Goal: Transaction & Acquisition: Register for event/course

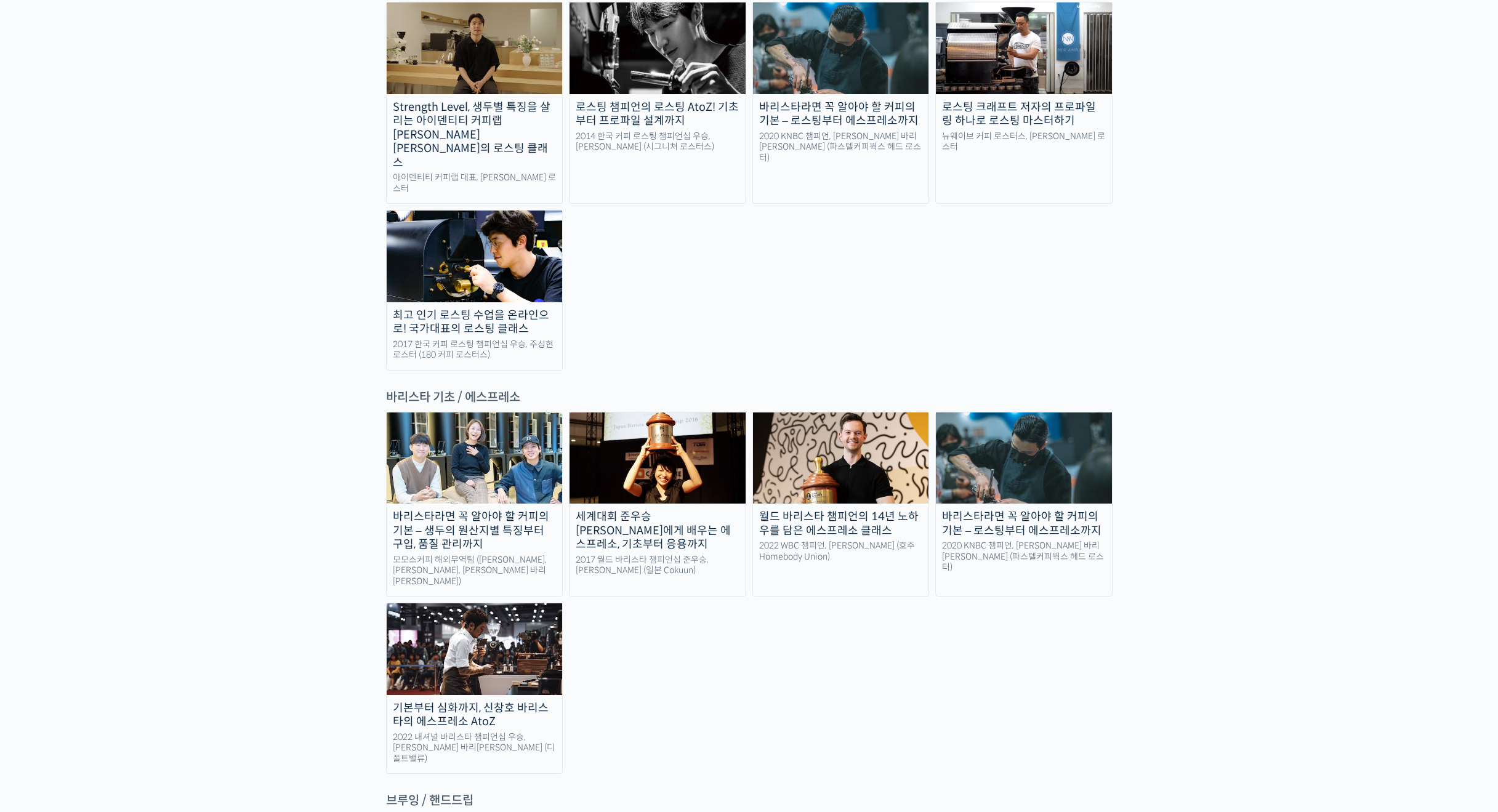
scroll to position [1354, 0]
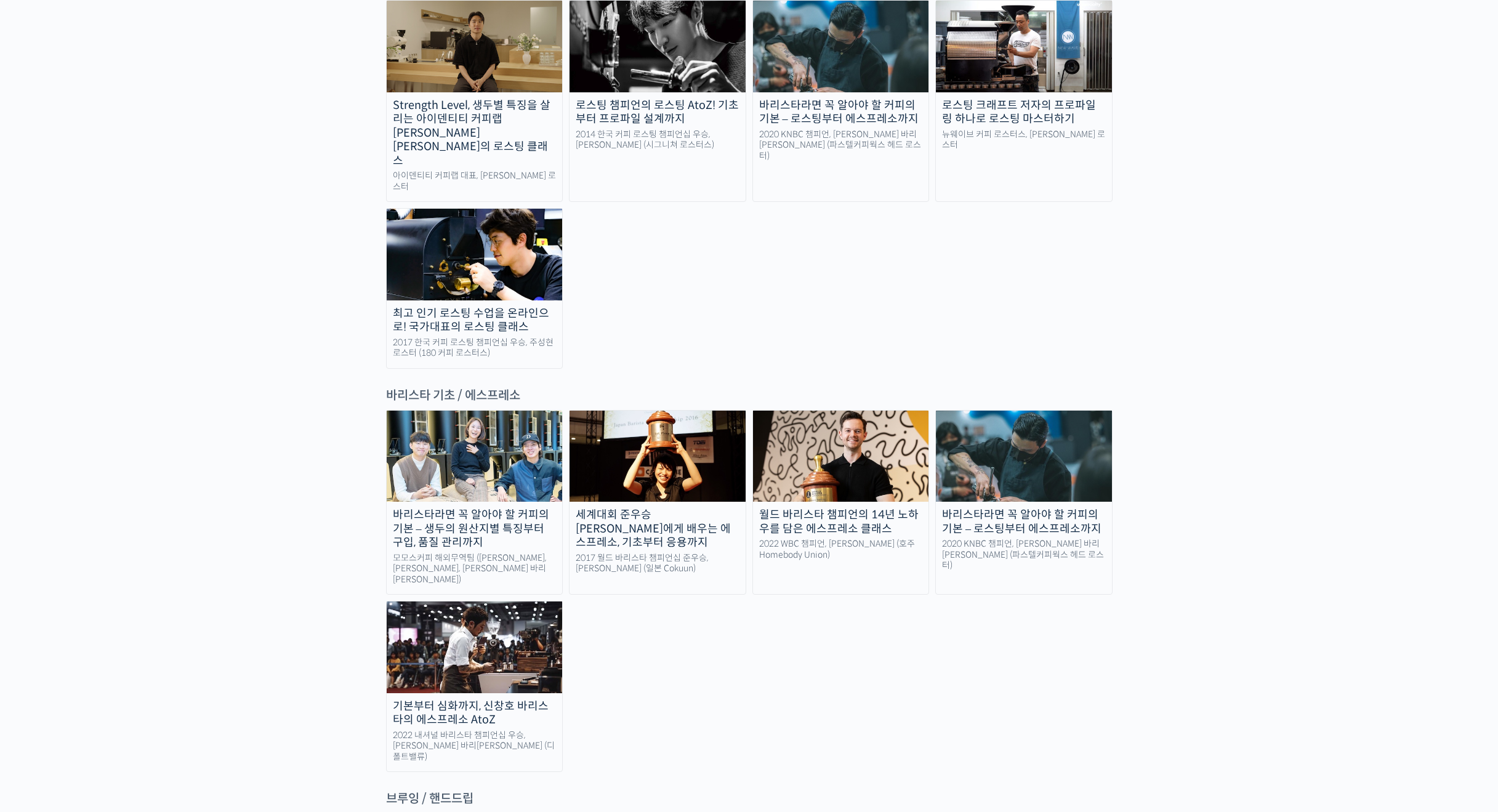
click at [470, 508] on div "바리스타라면 꼭 알아야 할 커피의 기본 – 생두의 원산지별 특징부터 구입, 품질 관리까지" at bounding box center [475, 529] width 176 height 42
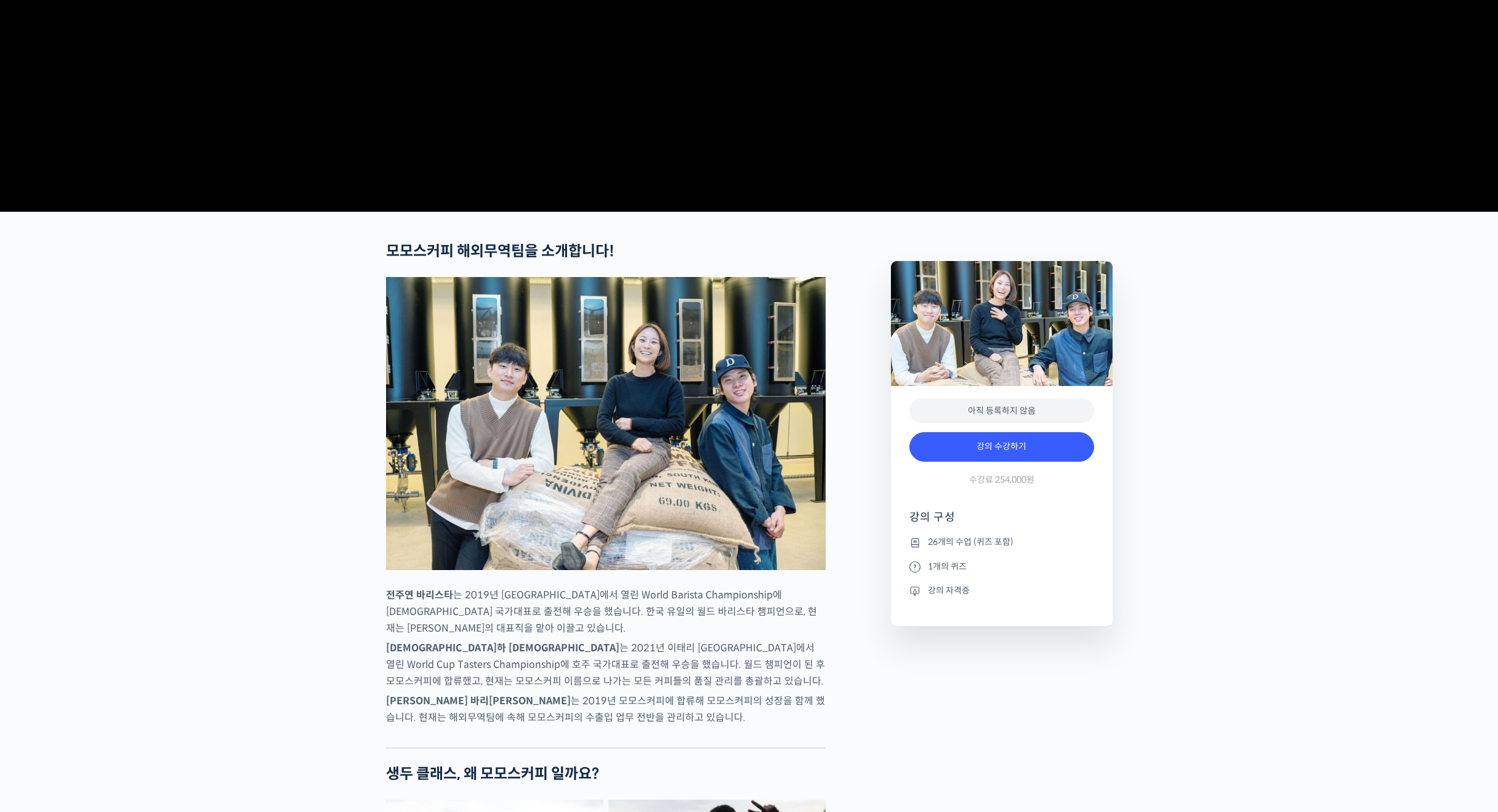
scroll to position [312, 0]
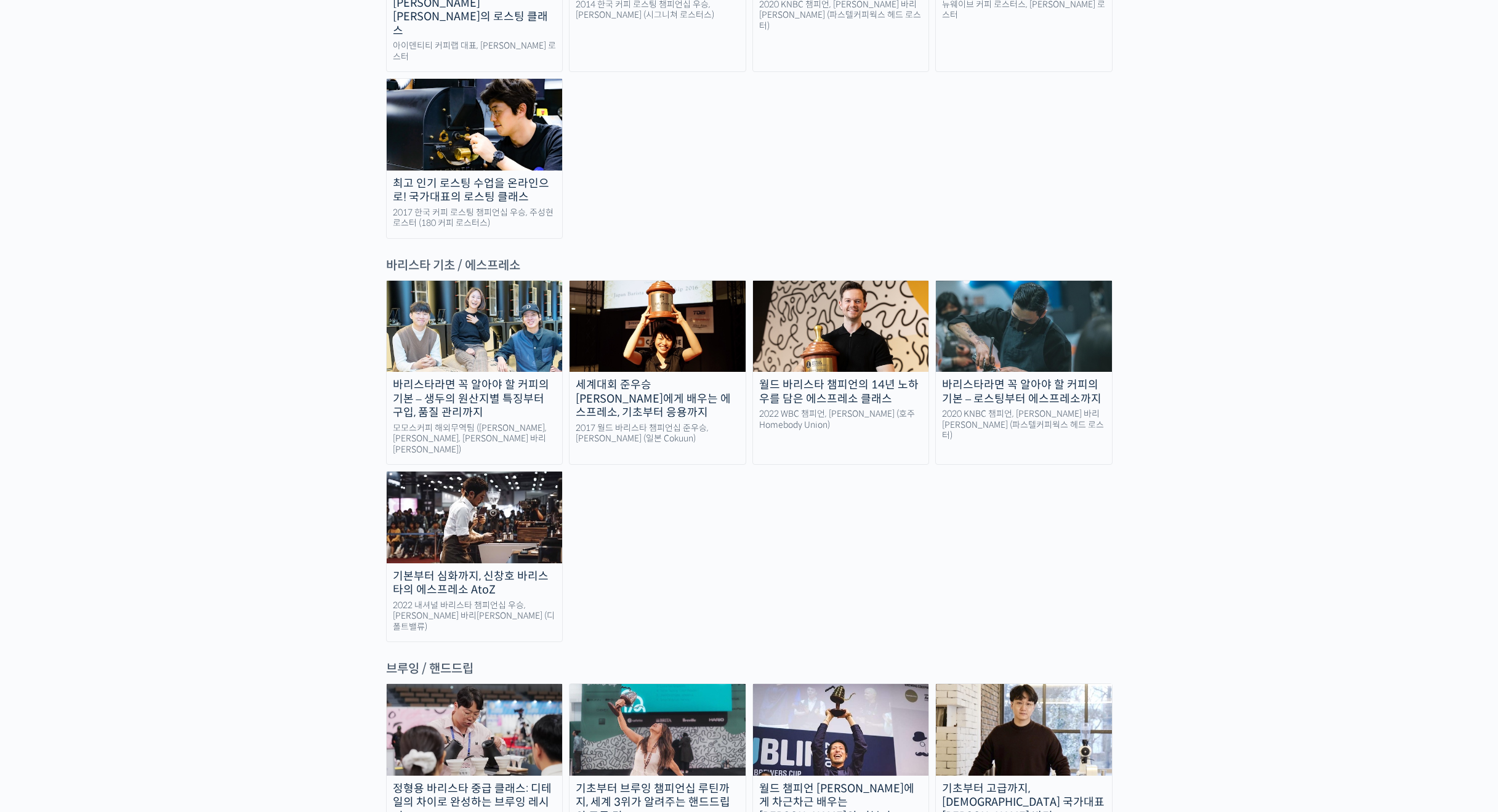
scroll to position [1476, 0]
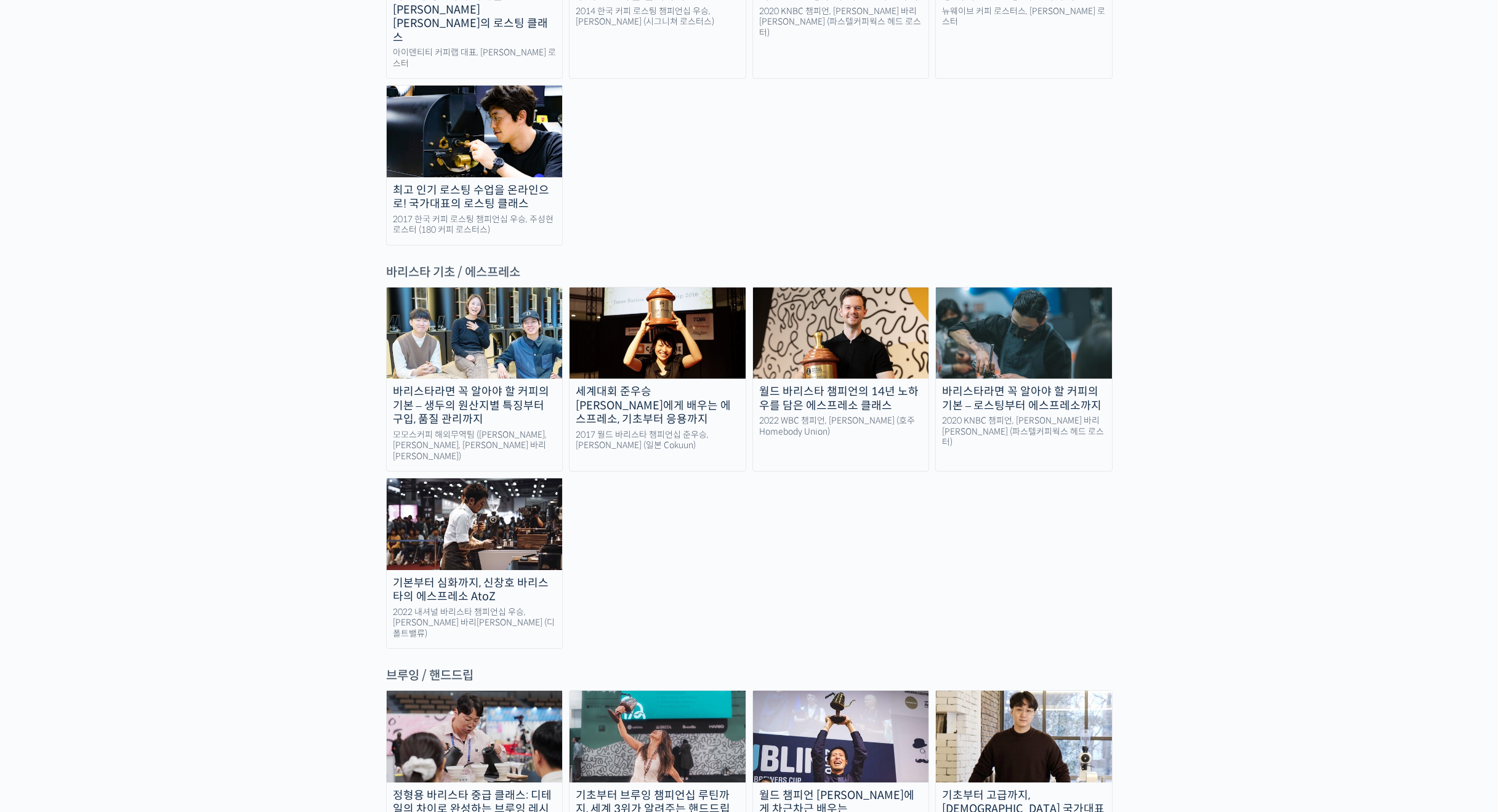
click at [676, 287] on img at bounding box center [658, 333] width 176 height 91
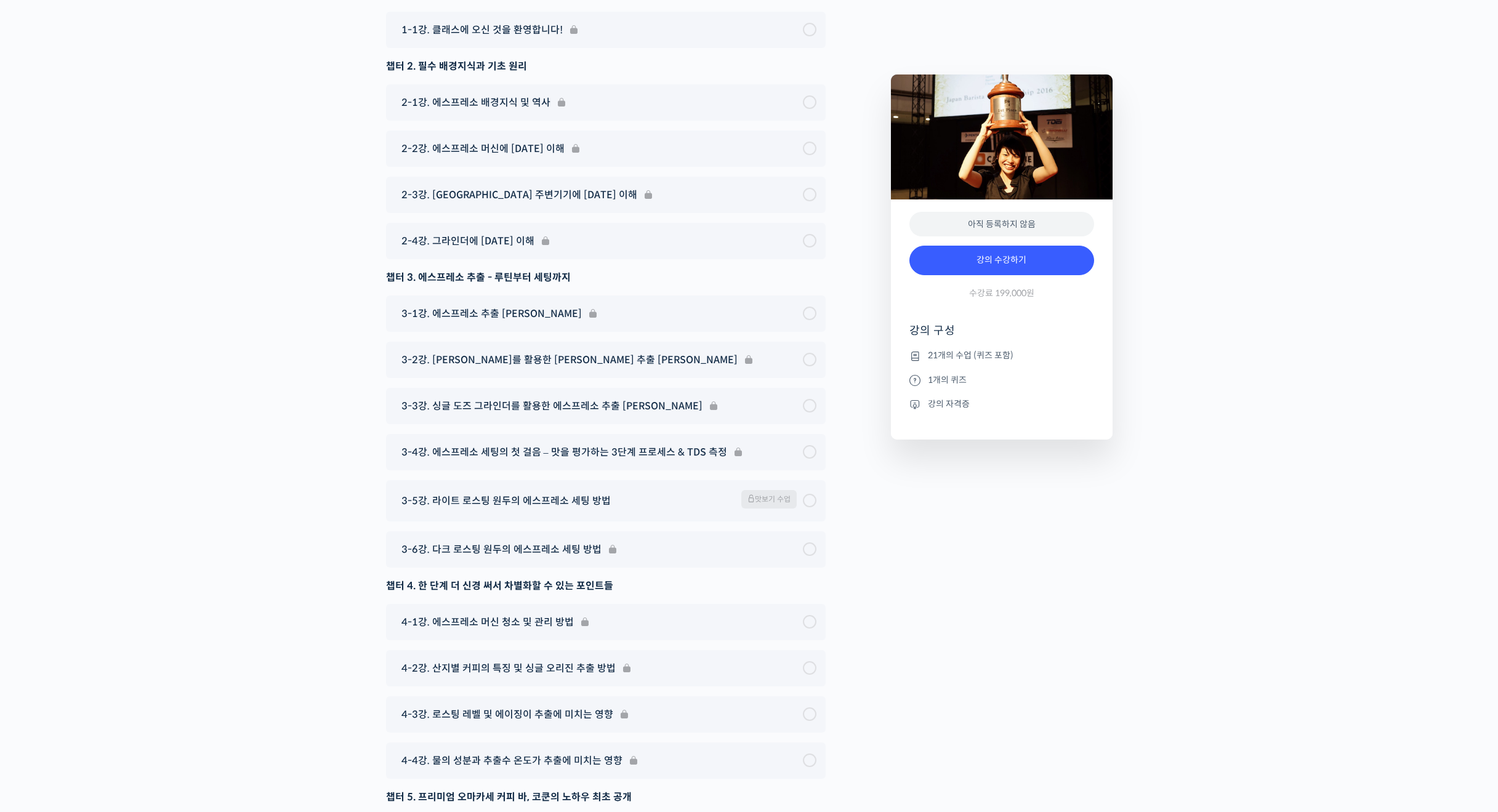
scroll to position [5161, 0]
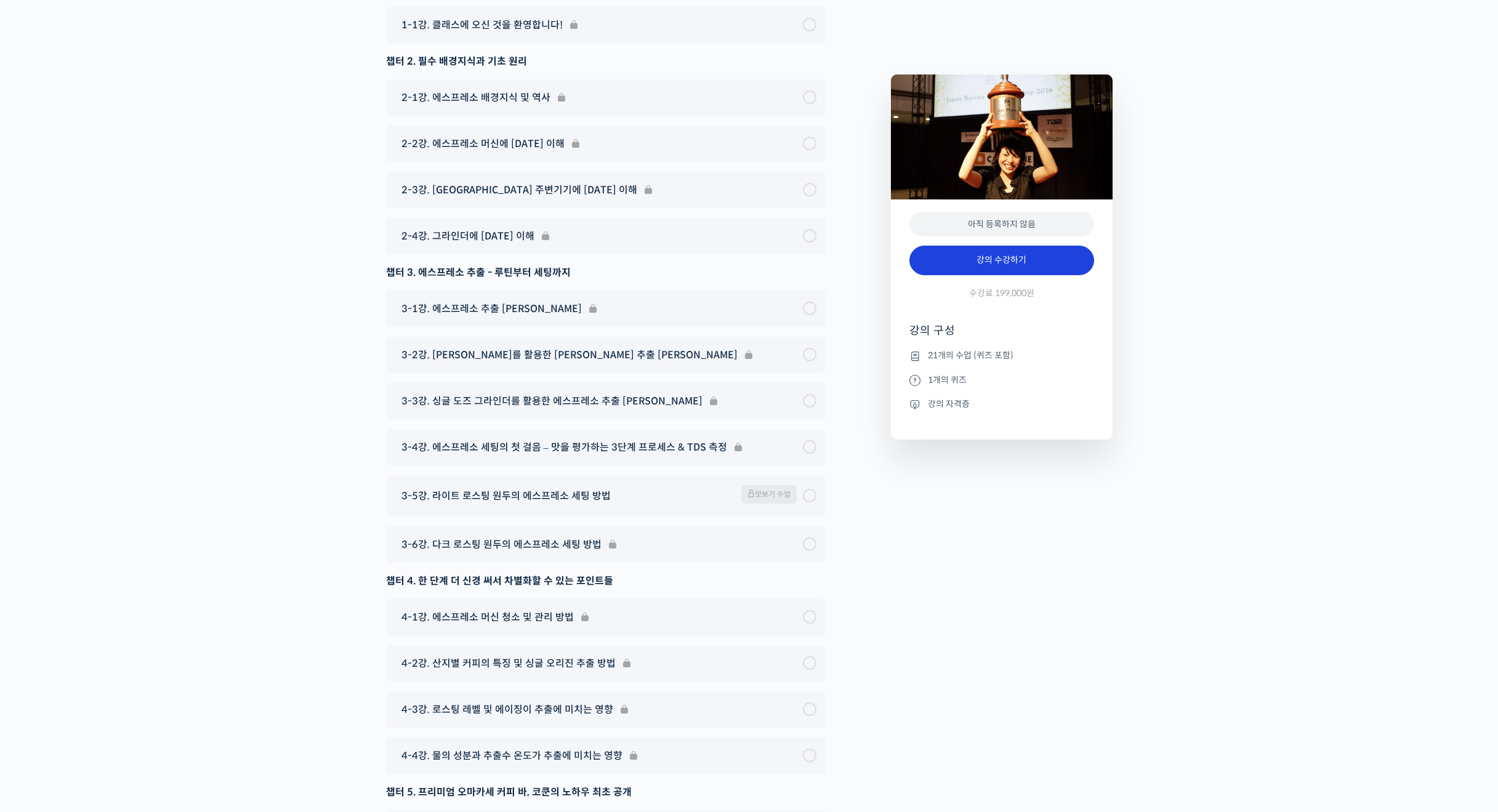
click at [1001, 265] on link "강의 수강하기" at bounding box center [1002, 260] width 184 height 30
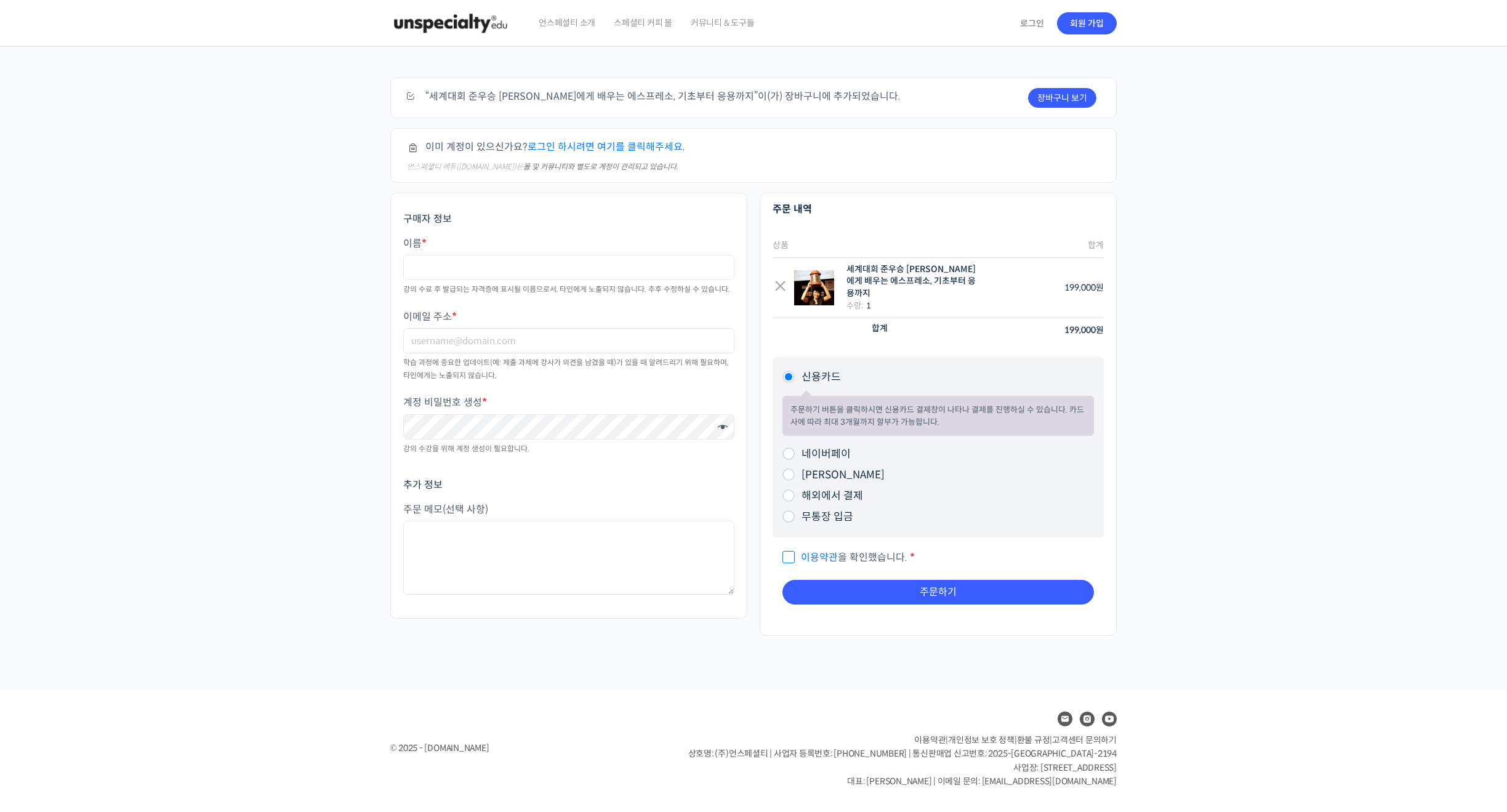
drag, startPoint x: 220, startPoint y: 260, endPoint x: 234, endPoint y: 244, distance: 21.3
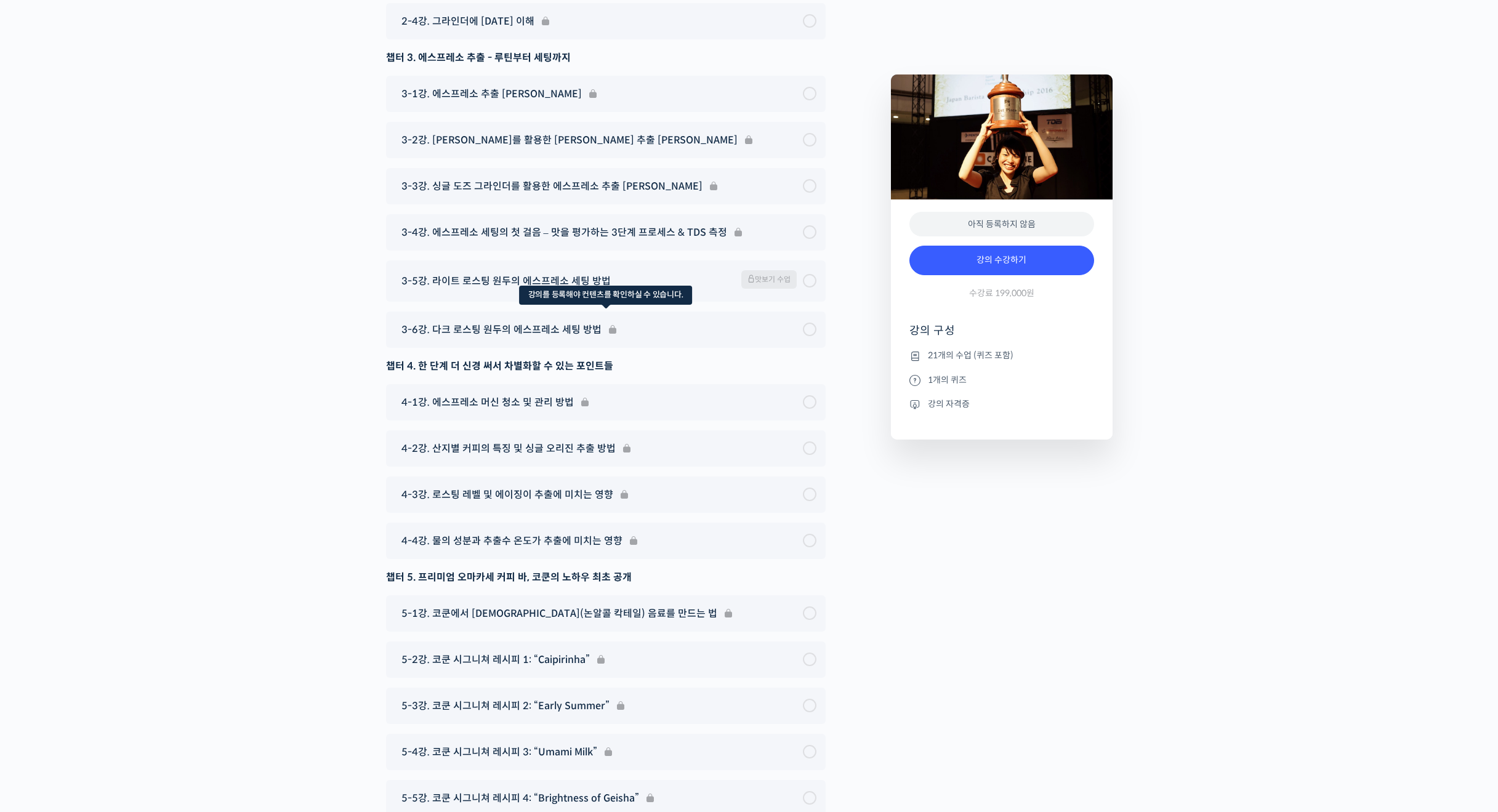
scroll to position [5352, 0]
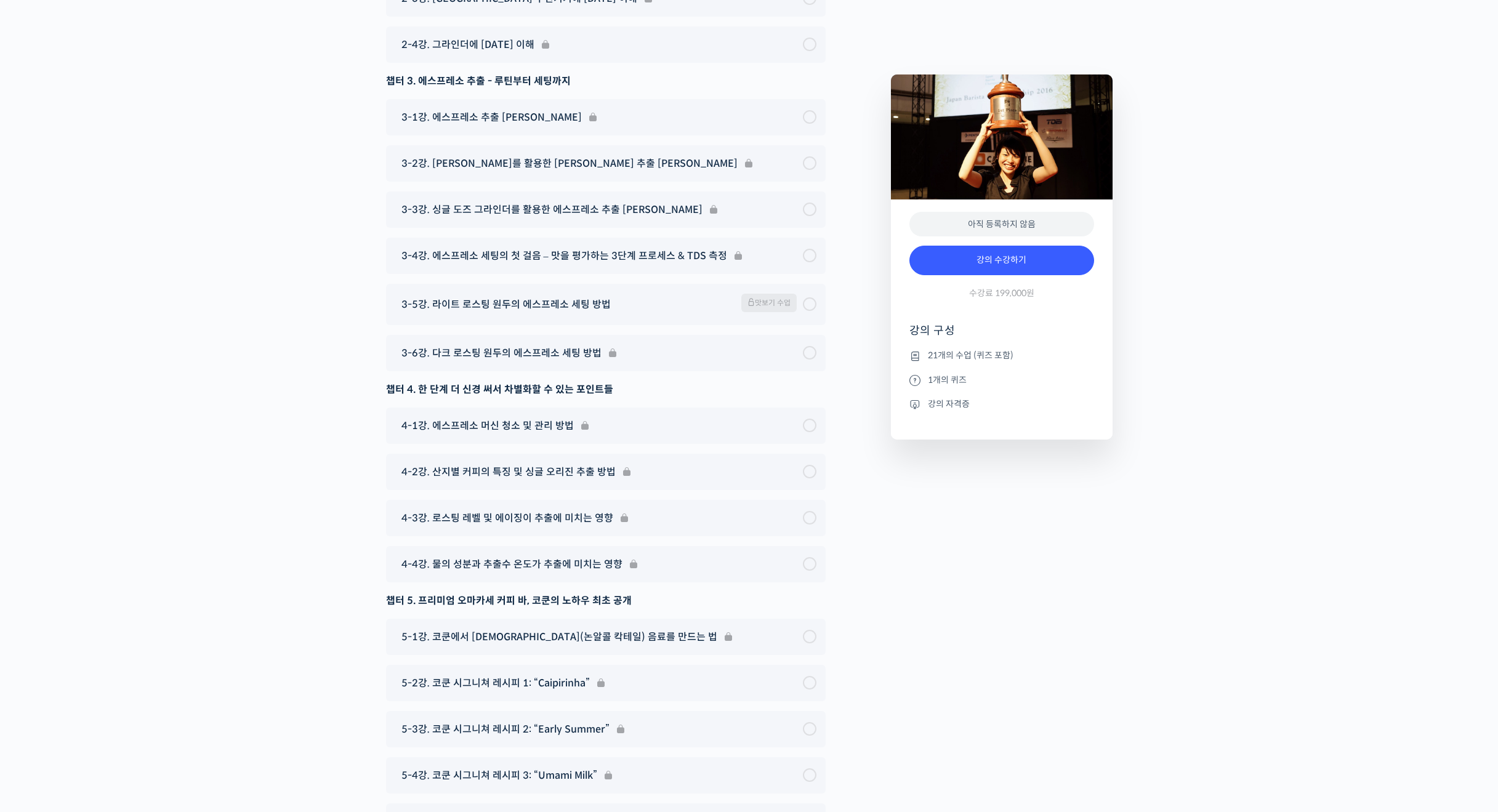
drag, startPoint x: 267, startPoint y: 74, endPoint x: 271, endPoint y: 69, distance: 6.4
